Goal: Transaction & Acquisition: Purchase product/service

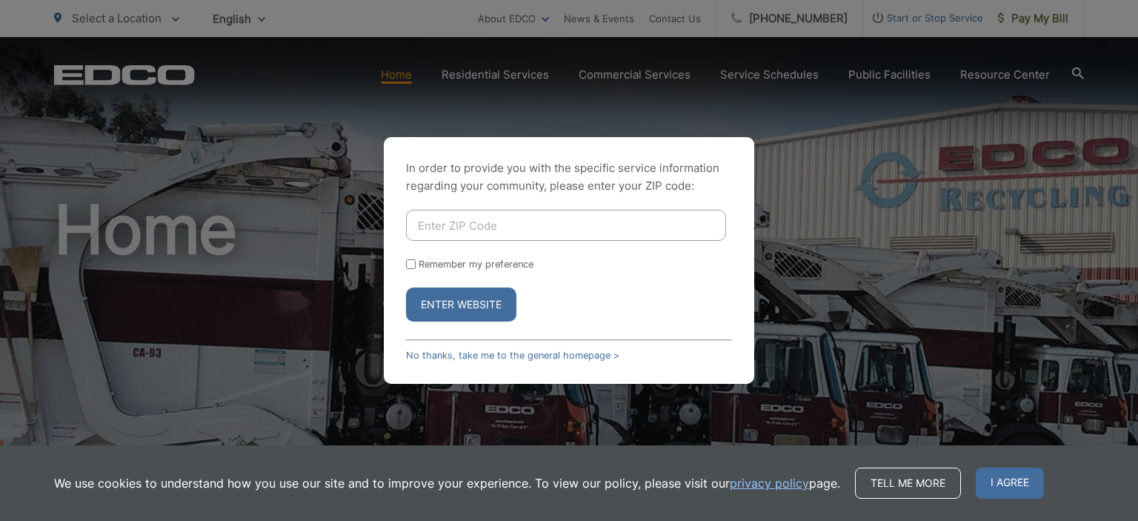
click at [485, 222] on input "Enter ZIP Code" at bounding box center [566, 225] width 320 height 31
click at [1049, 9] on div "In order to provide you with the specific service information regarding your co…" at bounding box center [569, 260] width 1138 height 521
click at [1043, 19] on div "In order to provide you with the specific service information regarding your co…" at bounding box center [569, 260] width 1138 height 521
click at [528, 224] on input "Enter ZIP Code" at bounding box center [566, 225] width 320 height 31
type input "92024"
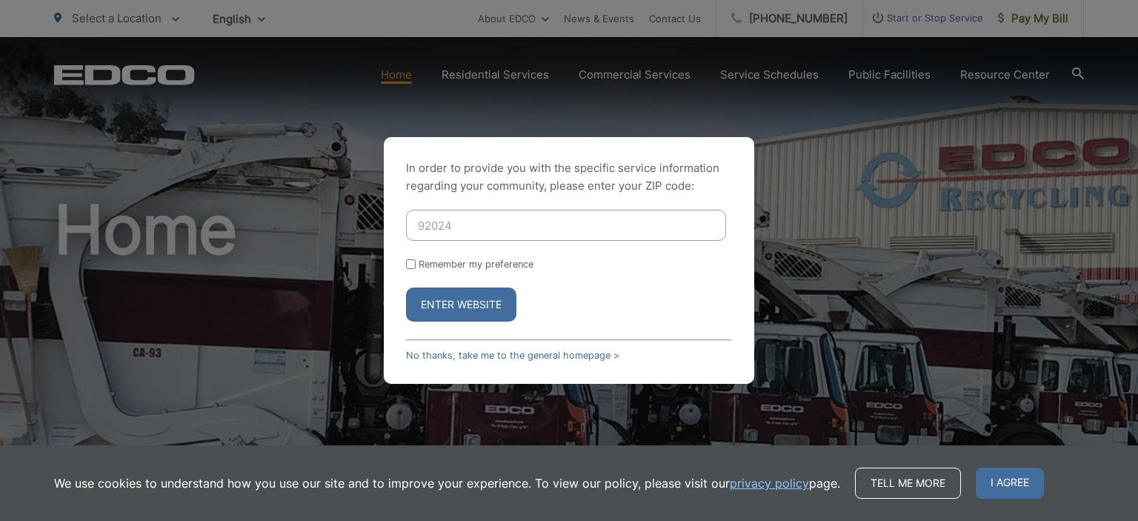
click at [454, 296] on button "Enter Website" at bounding box center [461, 304] width 110 height 34
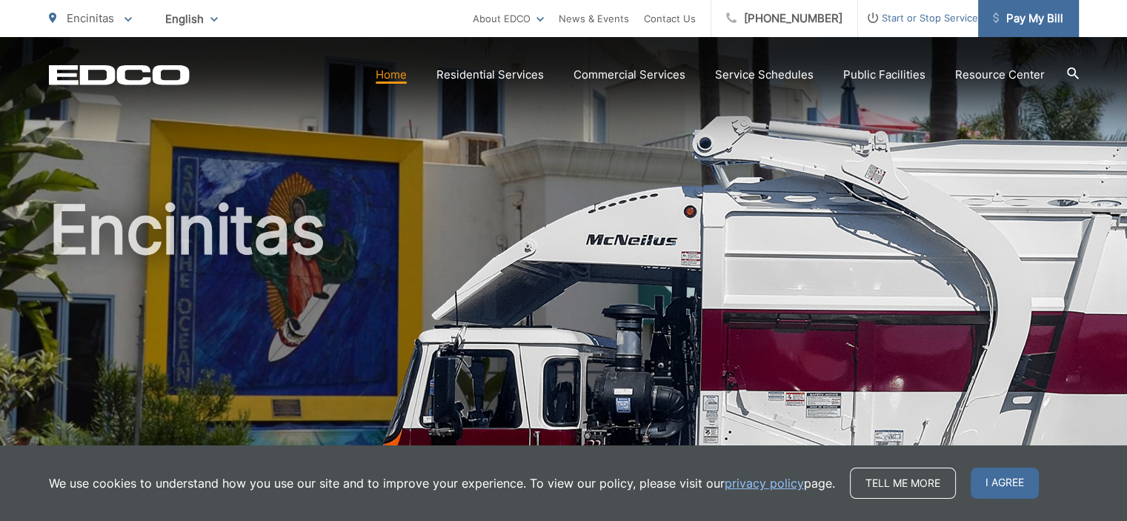
click at [1013, 15] on span "Pay My Bill" at bounding box center [1028, 19] width 70 height 18
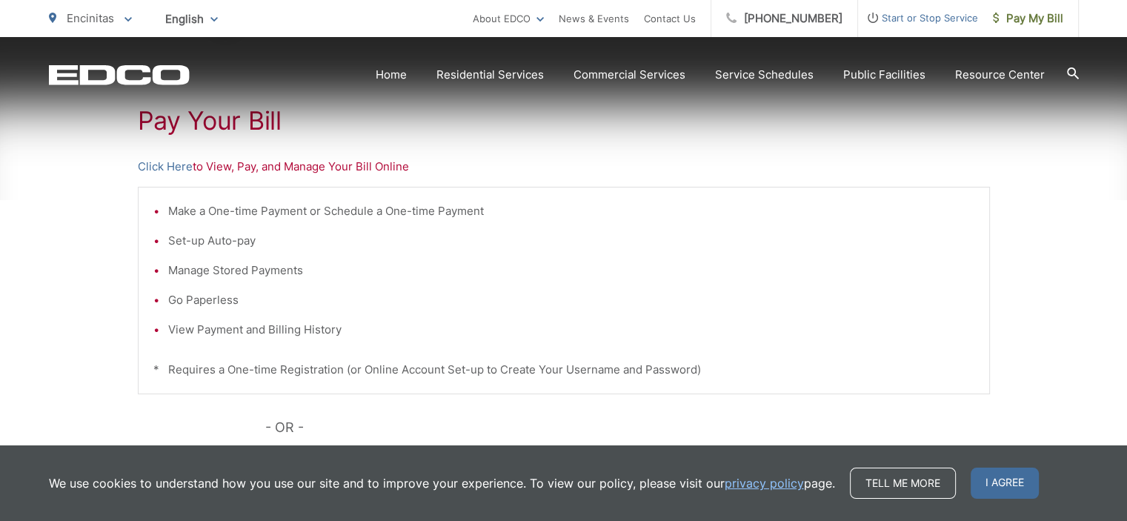
scroll to position [283, 0]
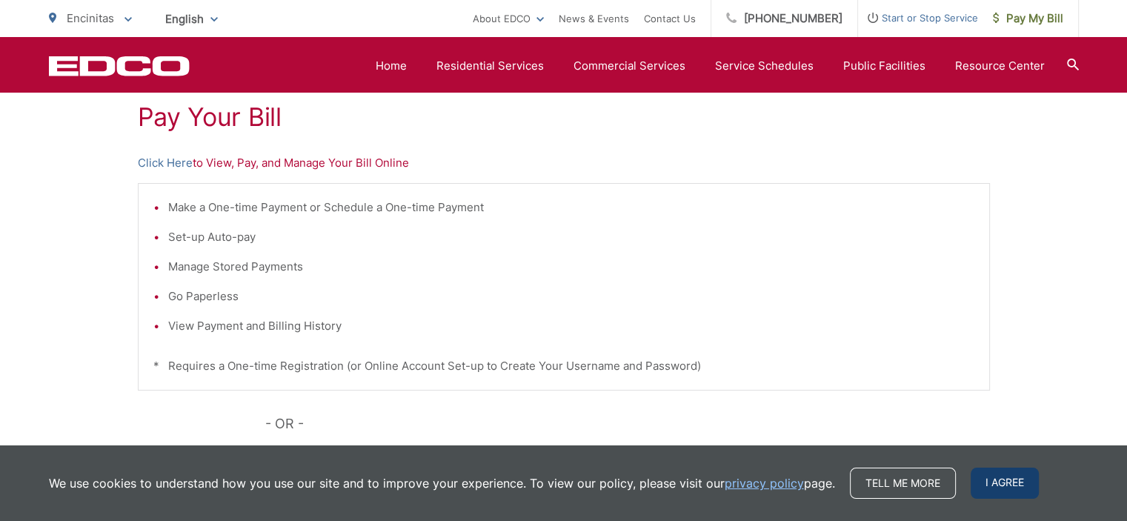
click at [984, 482] on span "I agree" at bounding box center [1004, 482] width 68 height 31
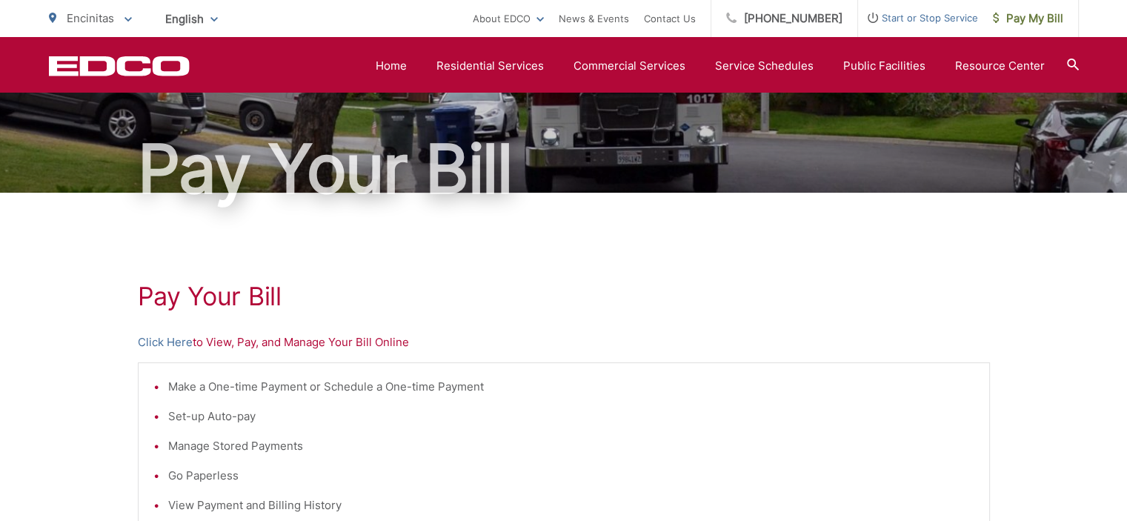
scroll to position [104, 0]
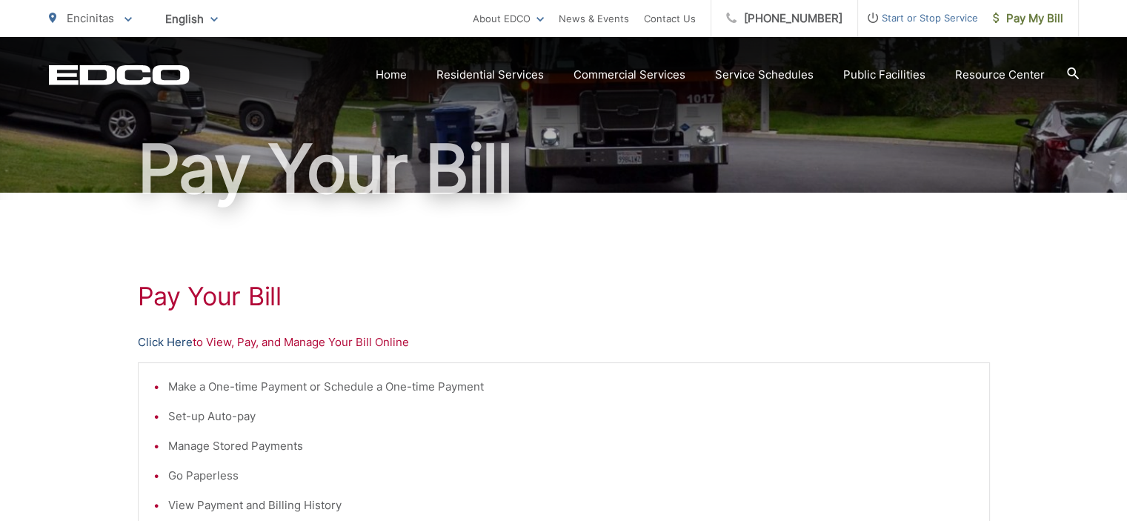
click at [172, 337] on link "Click Here" at bounding box center [165, 342] width 55 height 18
